Goal: Task Accomplishment & Management: Manage account settings

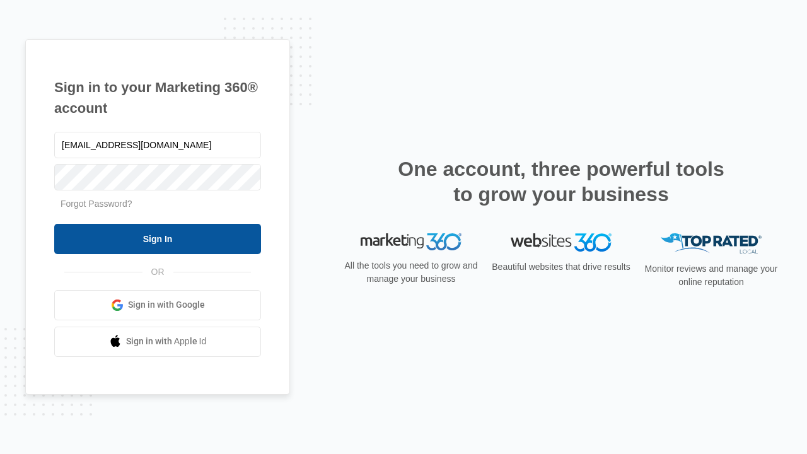
click at [158, 238] on input "Sign In" at bounding box center [157, 239] width 207 height 30
